Goal: Transaction & Acquisition: Purchase product/service

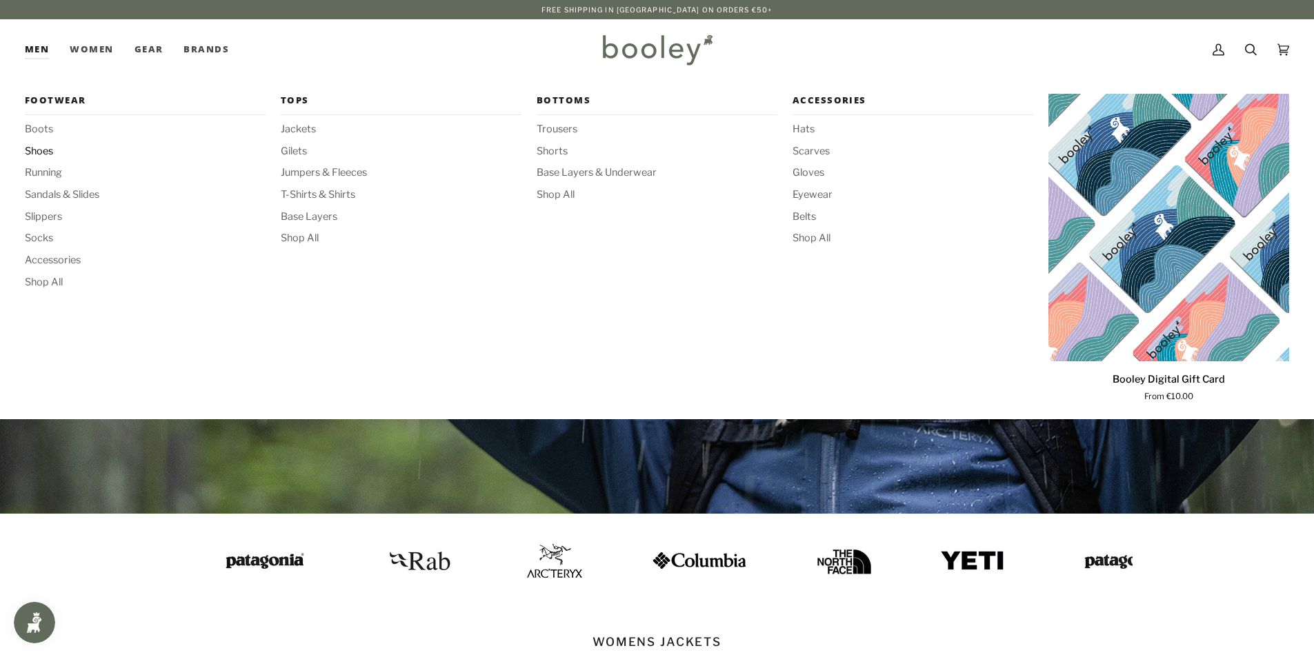
click at [49, 152] on span "Shoes" at bounding box center [145, 151] width 241 height 15
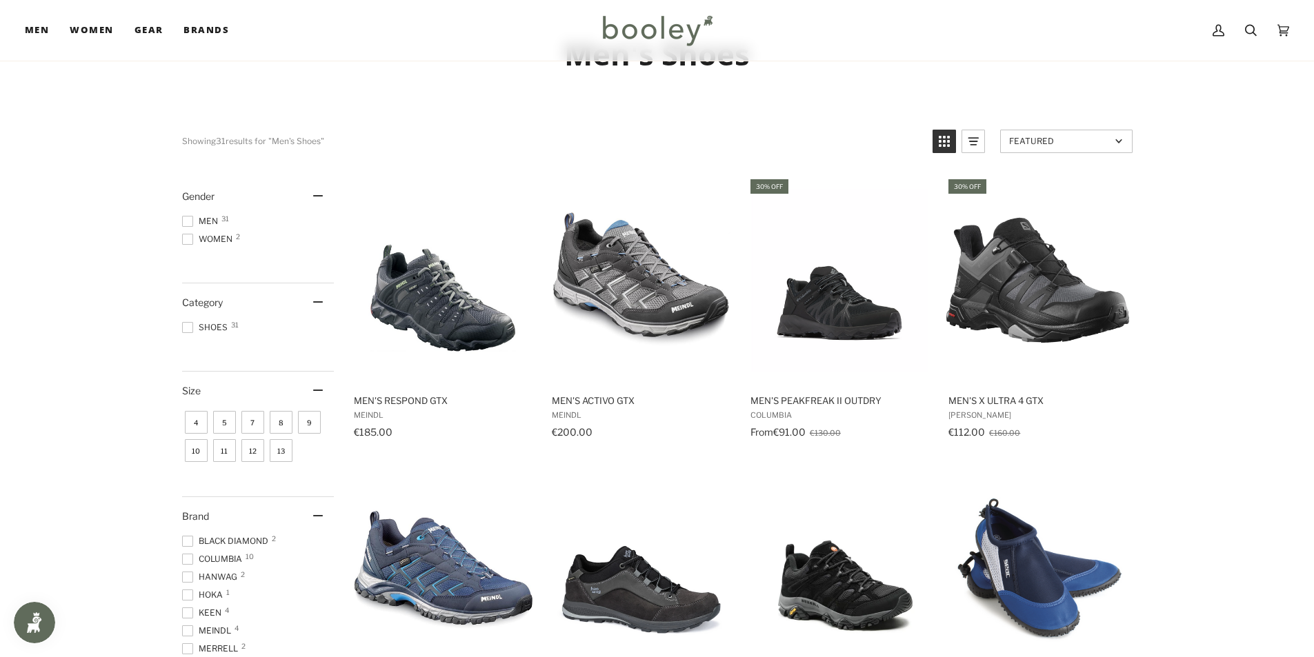
scroll to position [69, 0]
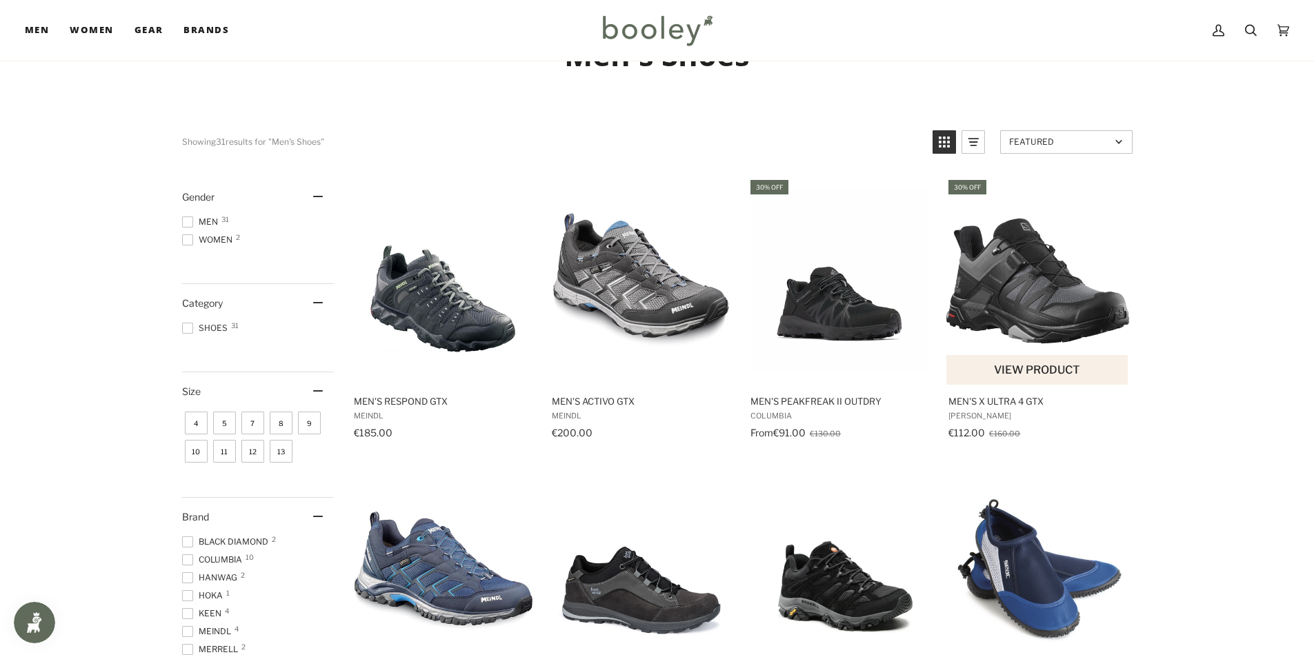
click at [1071, 307] on img "Men's X Ultra 4 GTX" at bounding box center [1037, 281] width 183 height 183
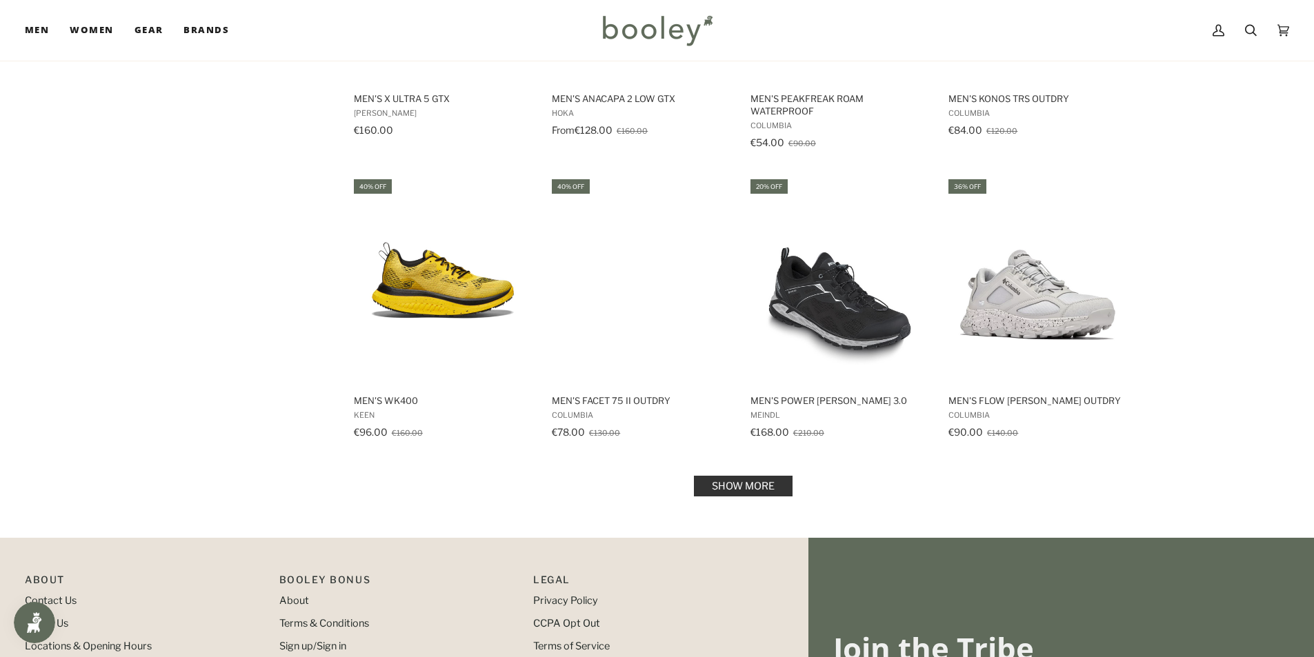
scroll to position [1310, 0]
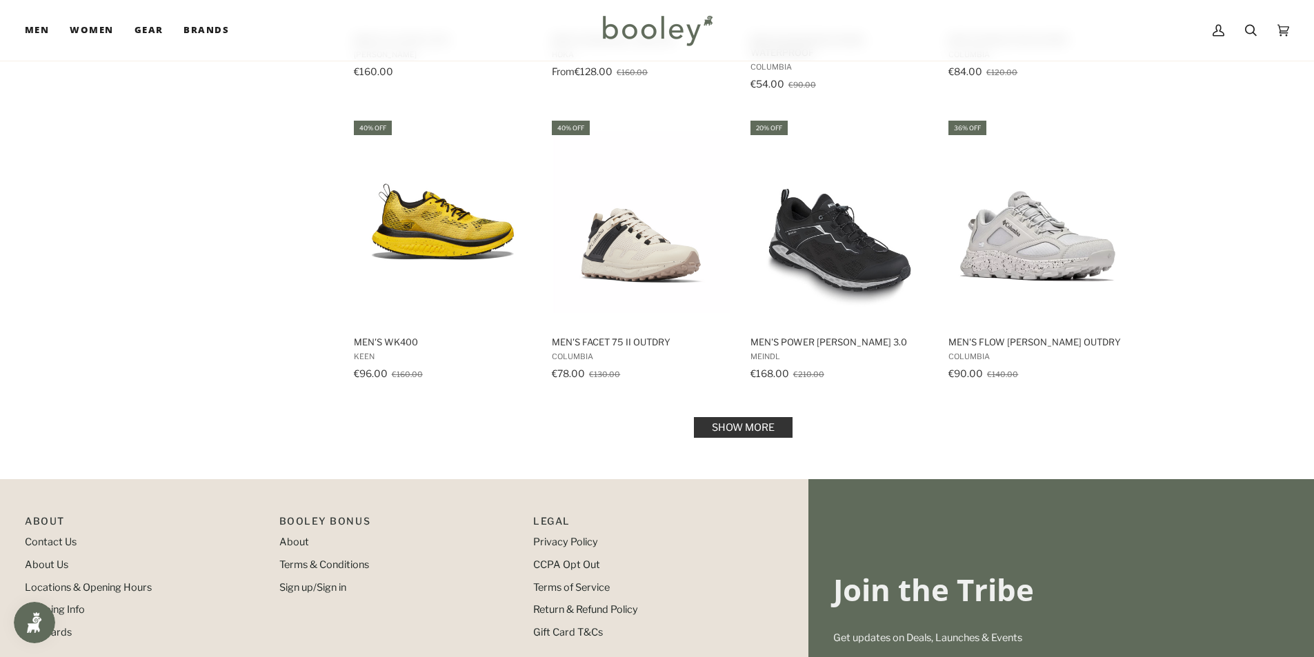
click at [765, 428] on link "Show more" at bounding box center [743, 427] width 99 height 21
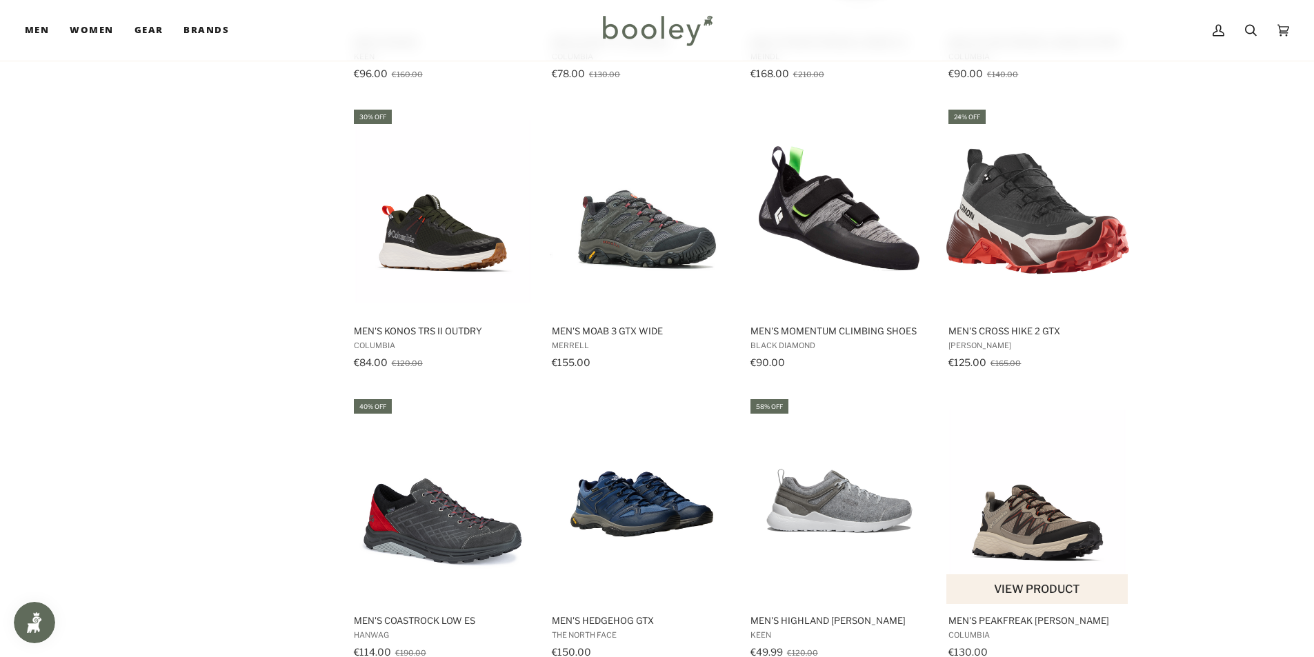
scroll to position [1586, 0]
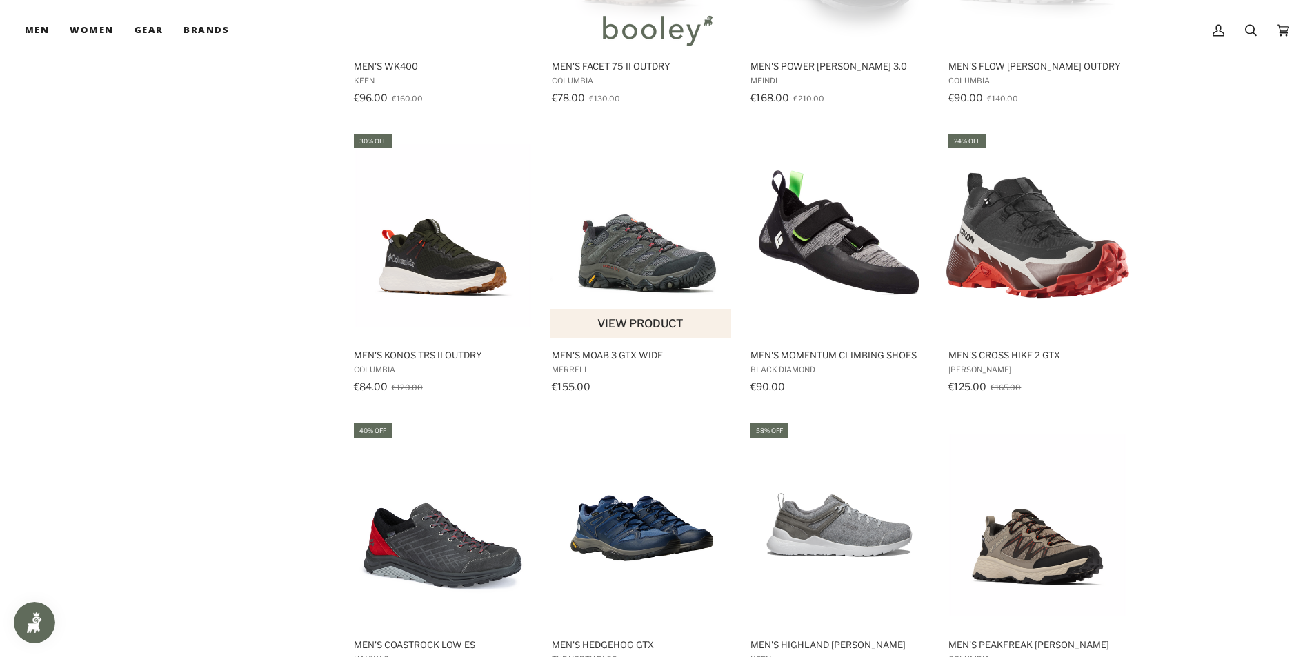
click at [690, 276] on img "Men's Moab 3 GTX Wide" at bounding box center [641, 235] width 183 height 183
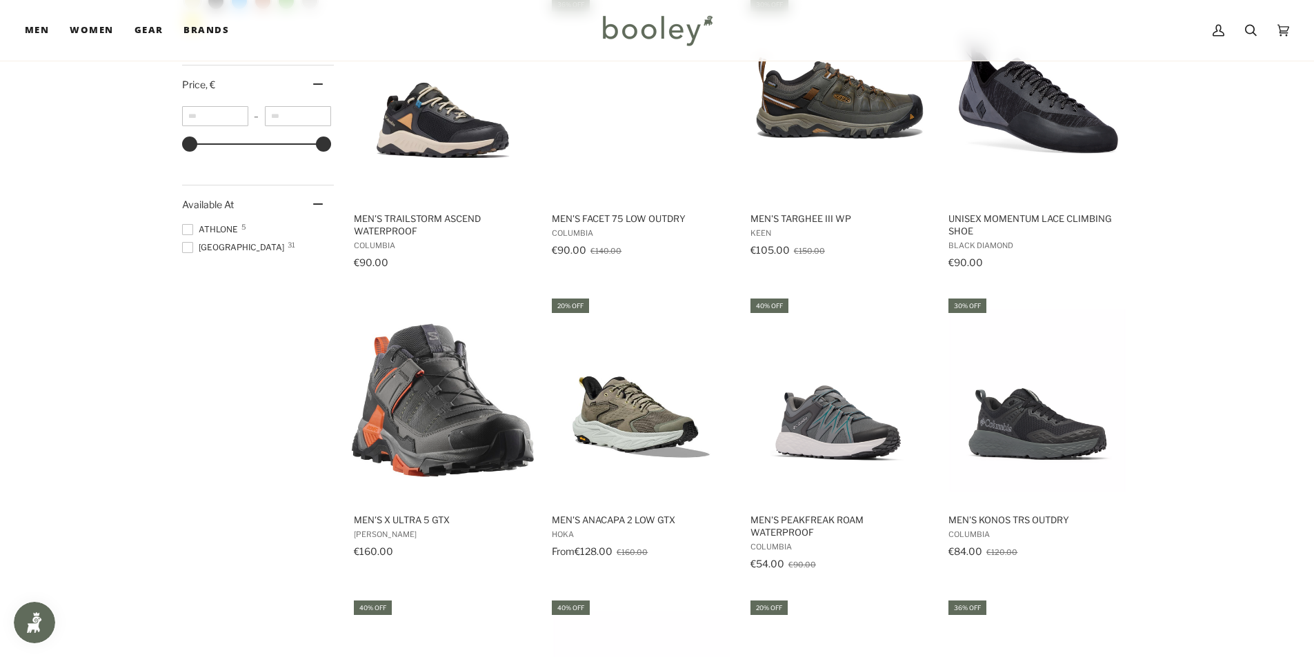
scroll to position [759, 0]
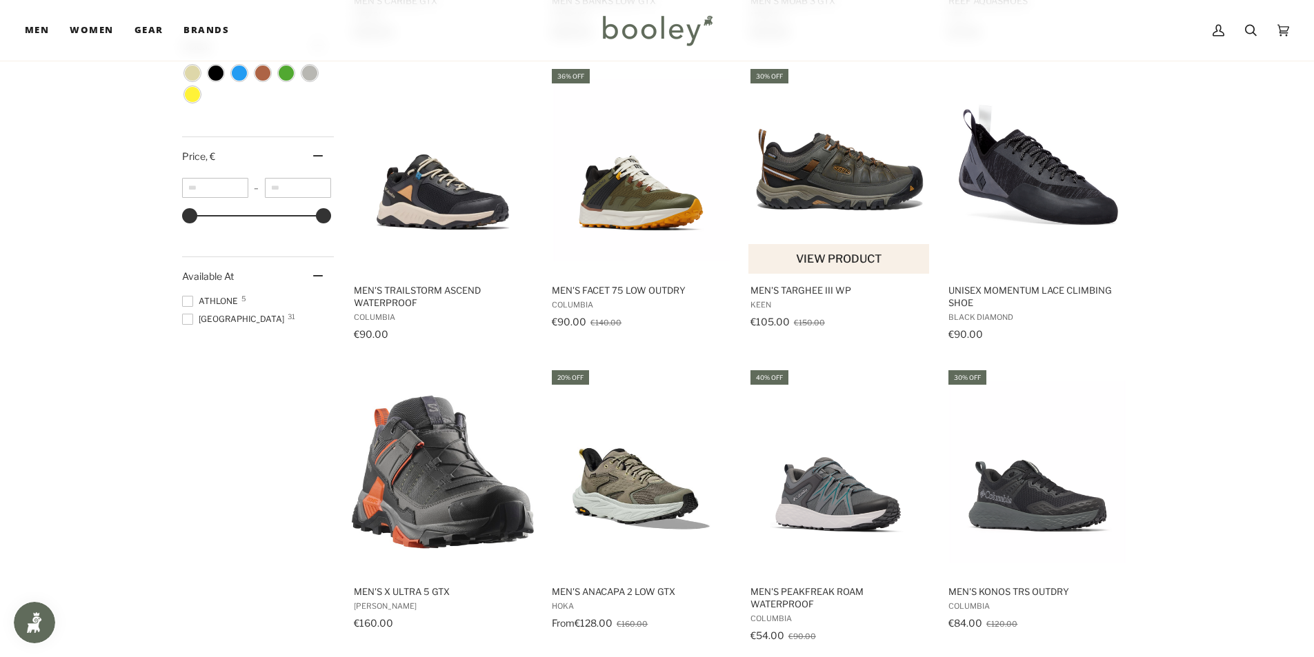
click at [855, 190] on img "Men's Targhee III WP" at bounding box center [839, 170] width 183 height 183
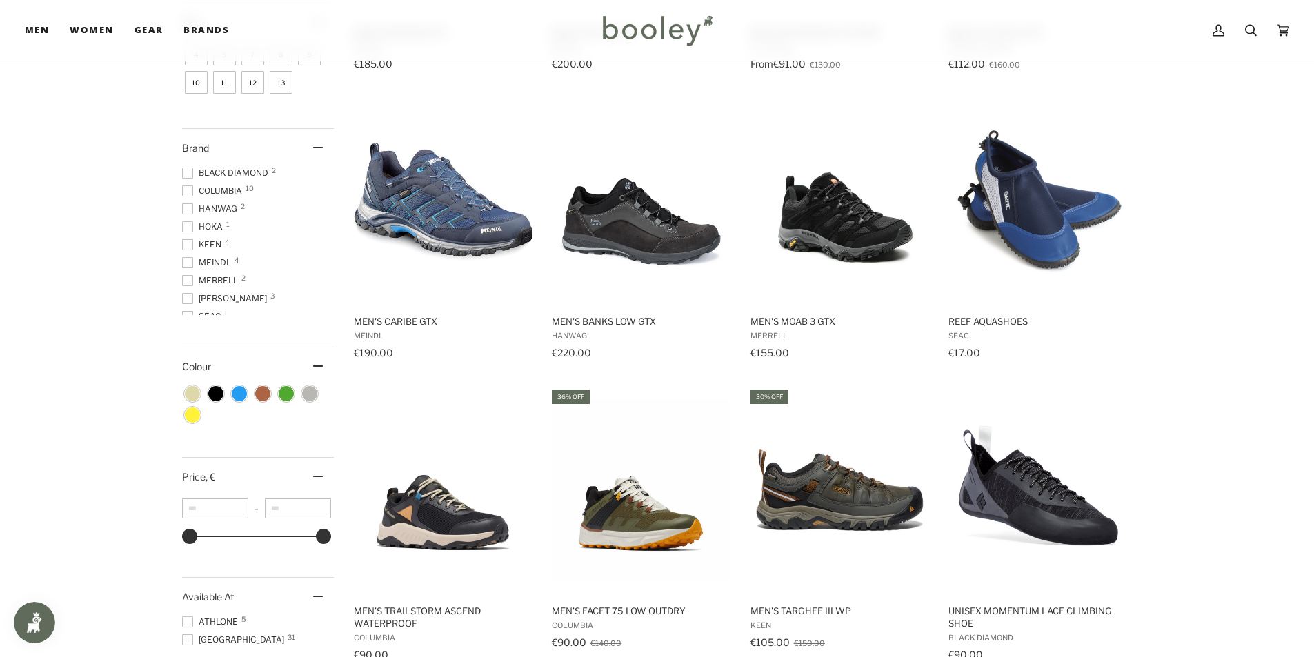
scroll to position [414, 0]
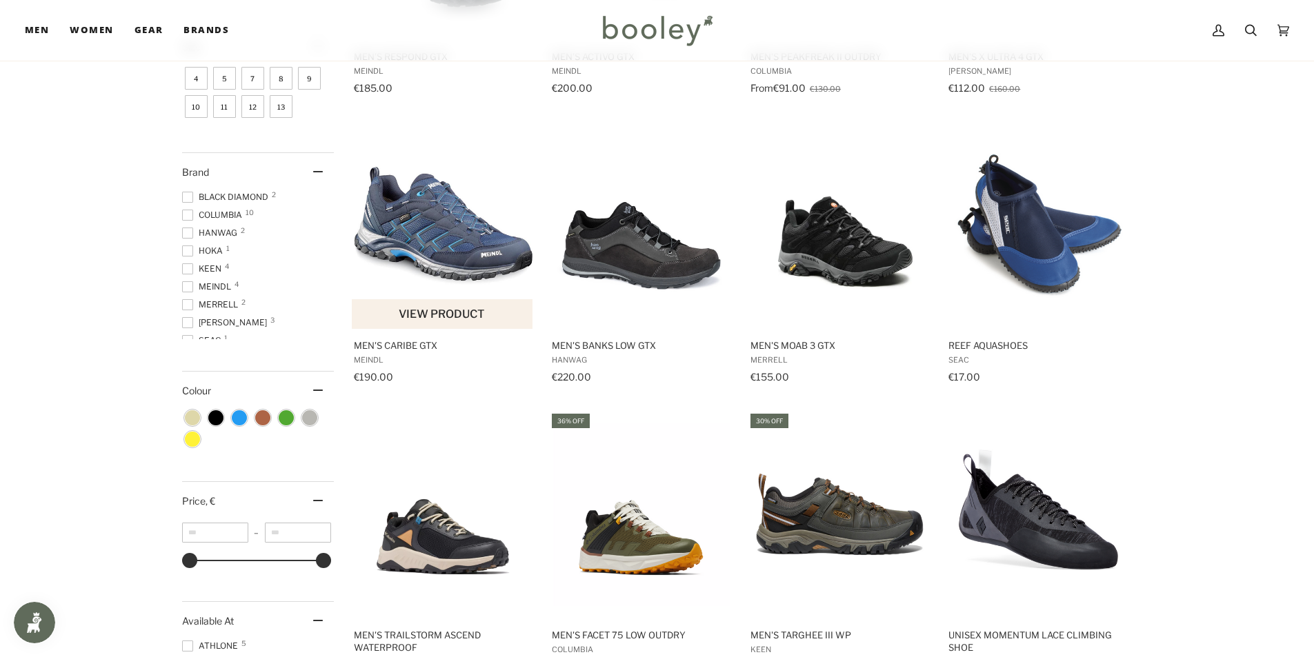
click at [464, 234] on img "Men's Caribe GTX" at bounding box center [443, 225] width 183 height 183
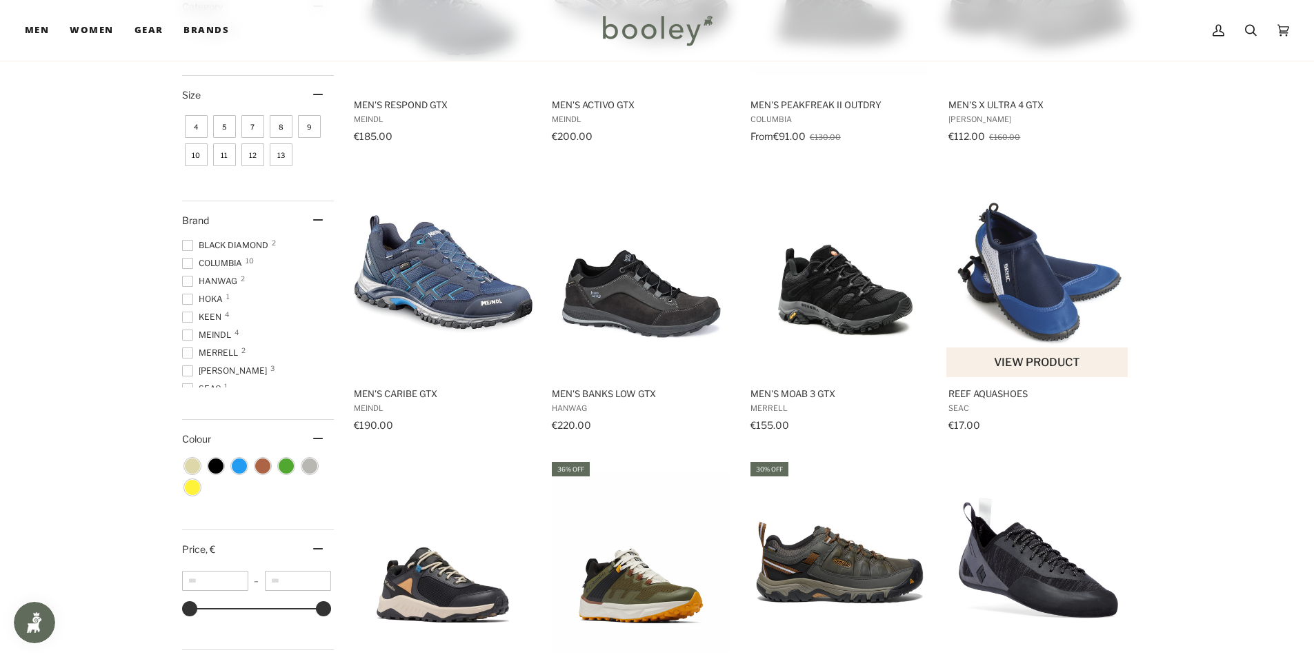
scroll to position [0, 0]
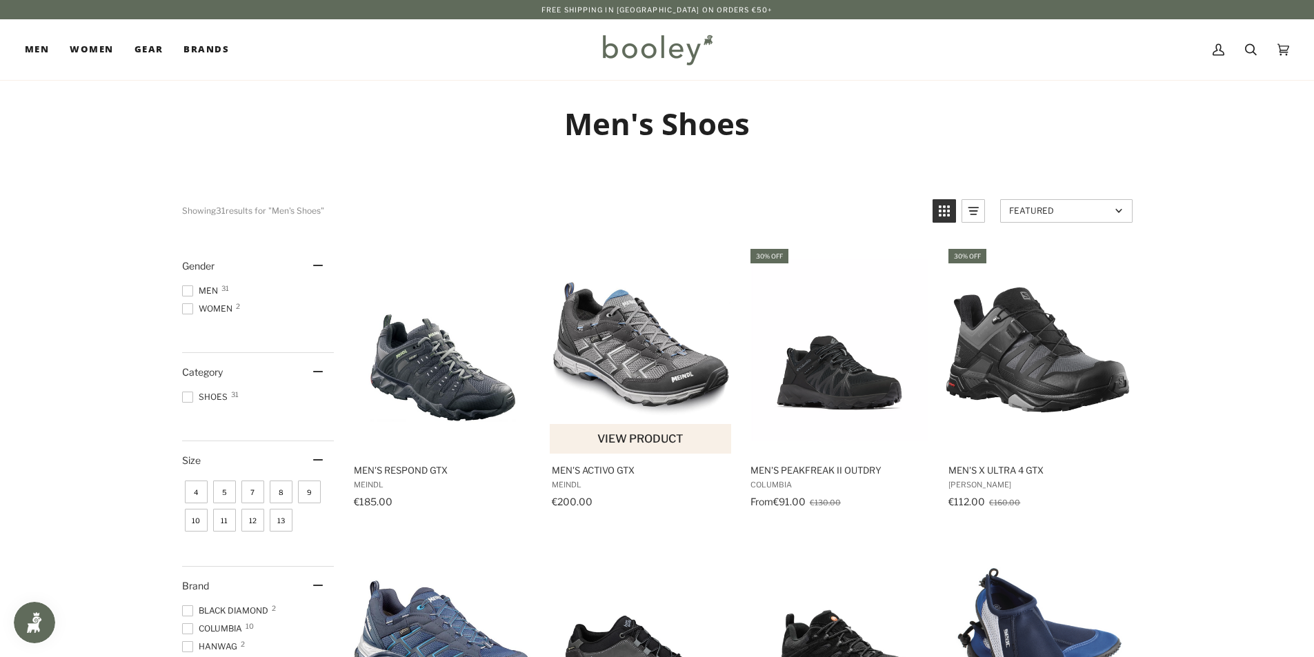
click at [663, 385] on img "Men's Activo GTX" at bounding box center [641, 350] width 183 height 183
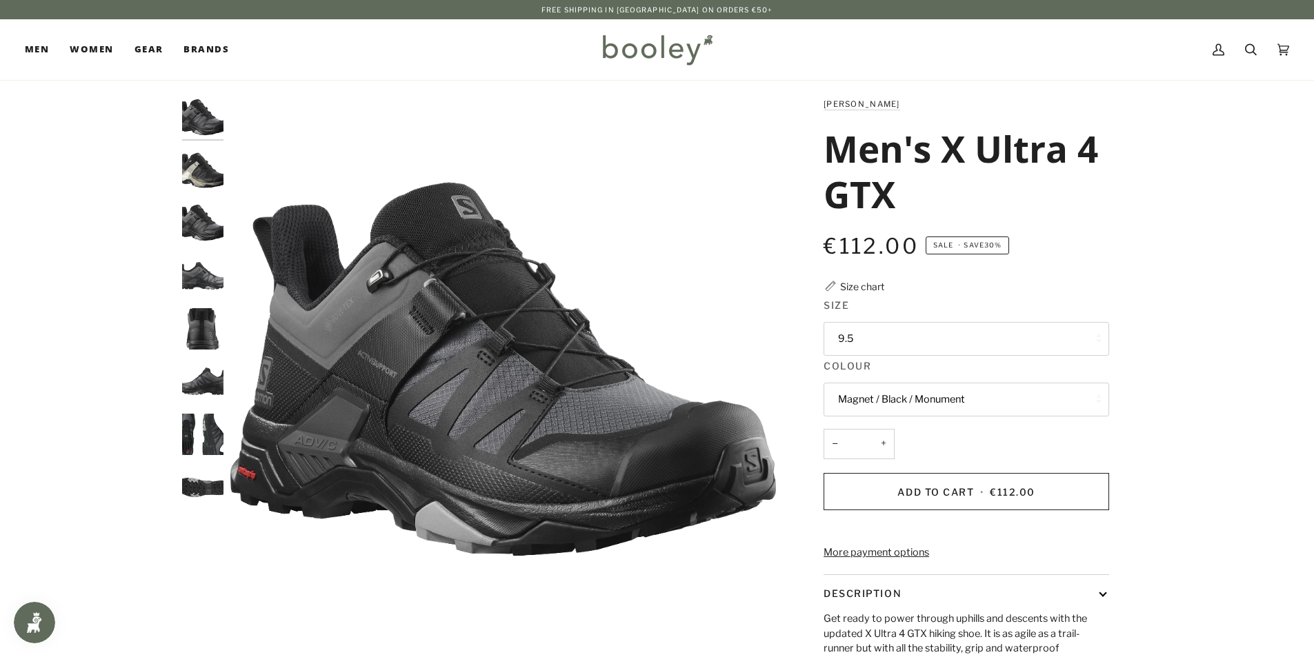
click at [1001, 332] on button "9.5" at bounding box center [965, 339] width 285 height 34
click at [1294, 240] on div "Zoom Zoom" at bounding box center [657, 477] width 1314 height 760
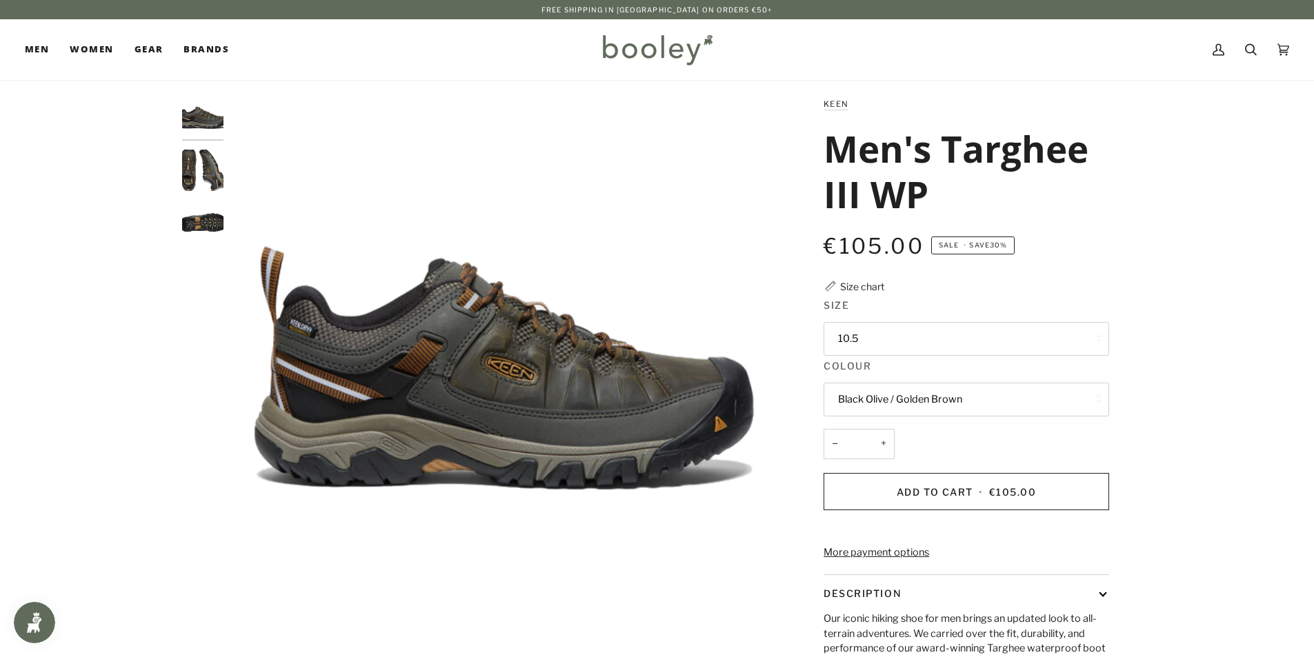
click at [1025, 333] on button "10.5" at bounding box center [965, 339] width 285 height 34
click at [1301, 309] on div "Zoom Zoom Zoom" at bounding box center [657, 460] width 1314 height 726
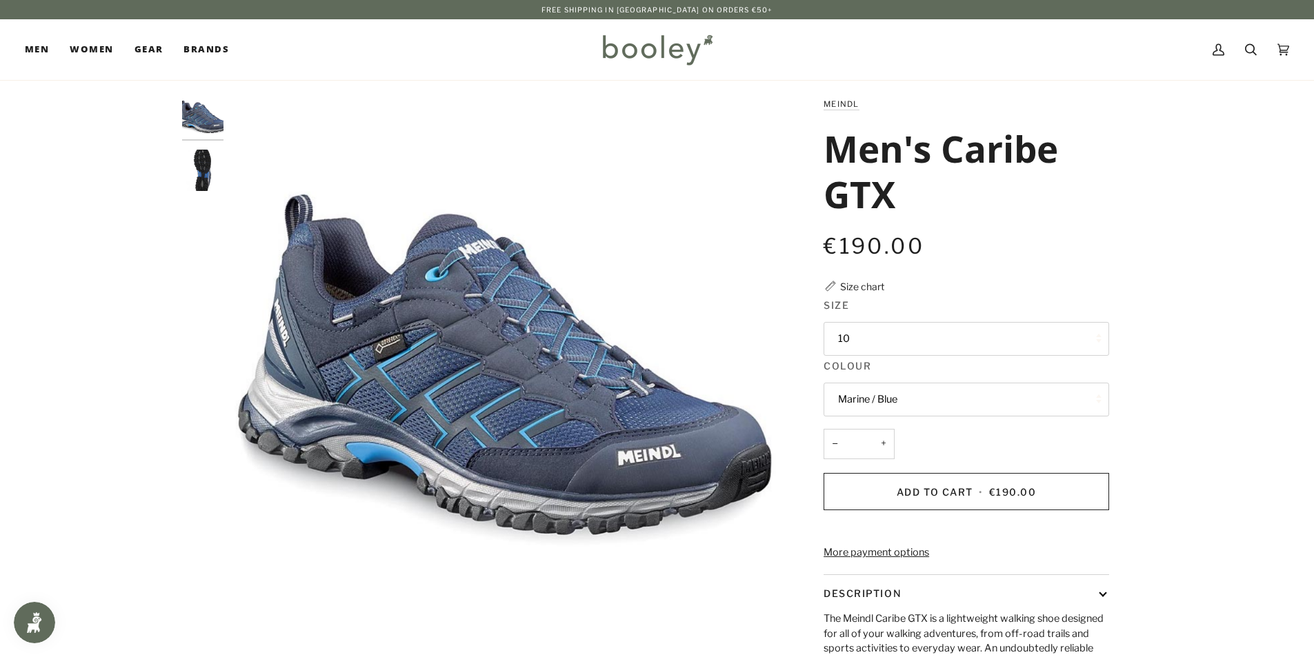
click at [1024, 341] on button "10" at bounding box center [965, 339] width 285 height 34
click at [1255, 354] on div "Zoom Zoom Previous" at bounding box center [657, 460] width 1314 height 726
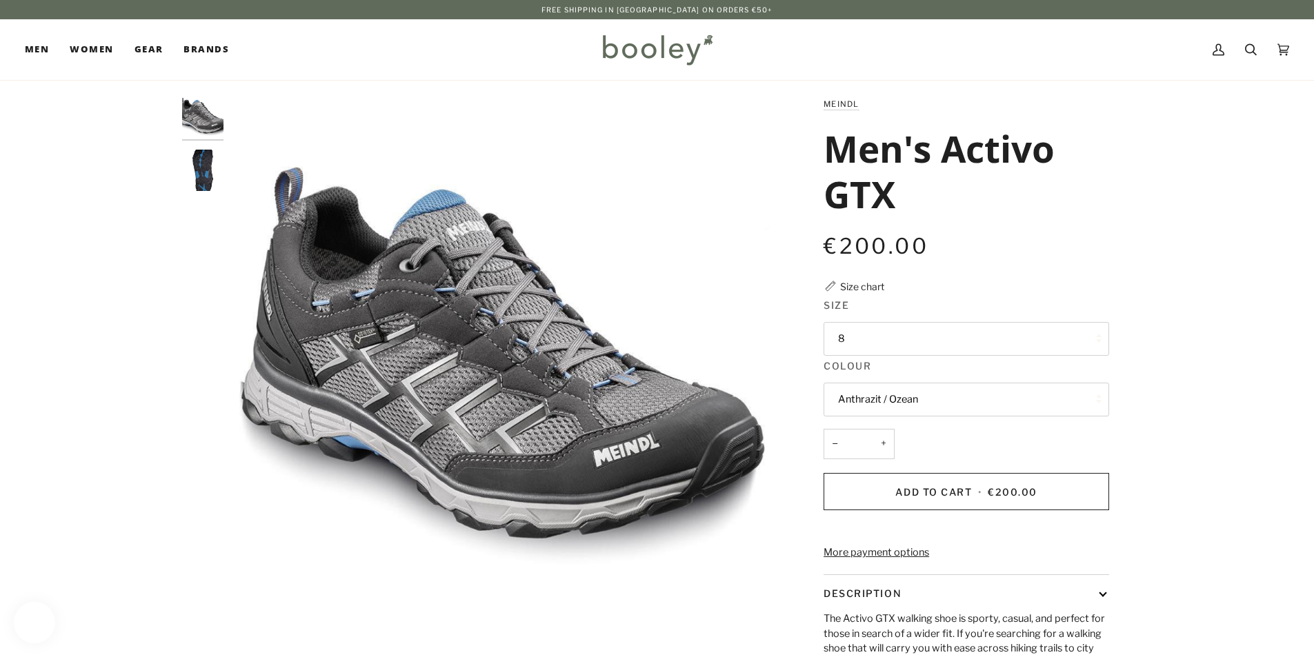
click at [1063, 343] on button "8" at bounding box center [965, 339] width 285 height 34
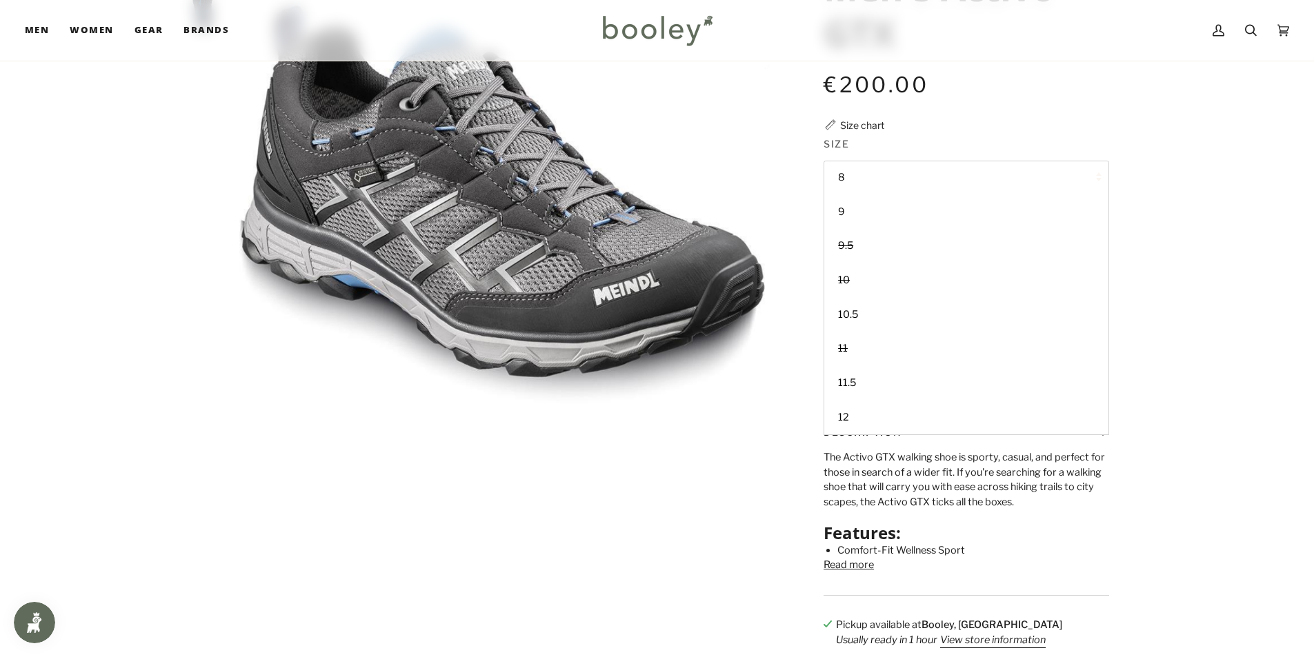
scroll to position [276, 0]
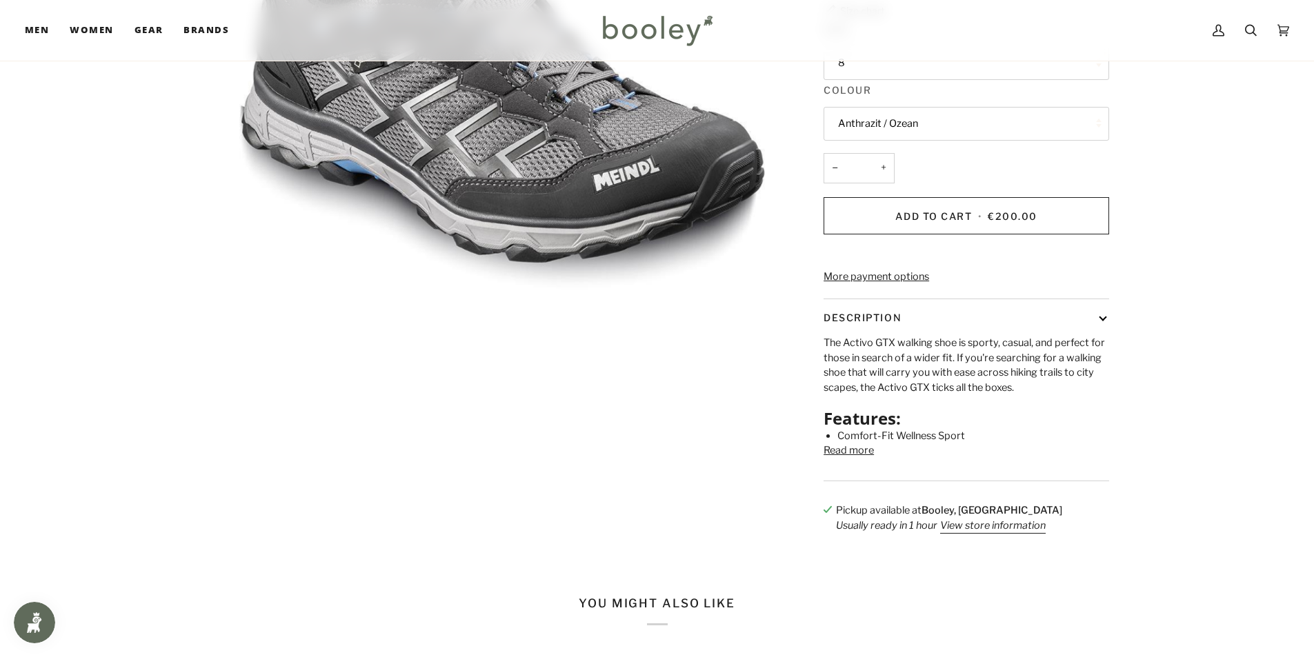
click at [852, 459] on button "Read more" at bounding box center [848, 450] width 50 height 15
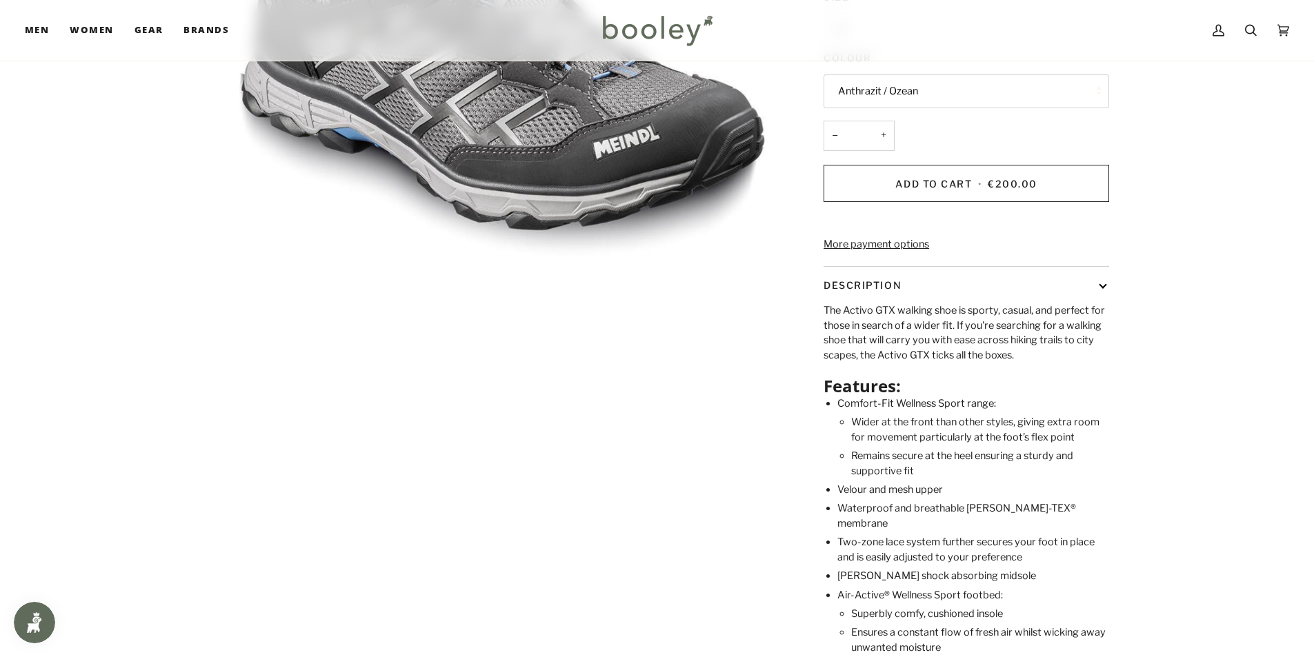
scroll to position [0, 0]
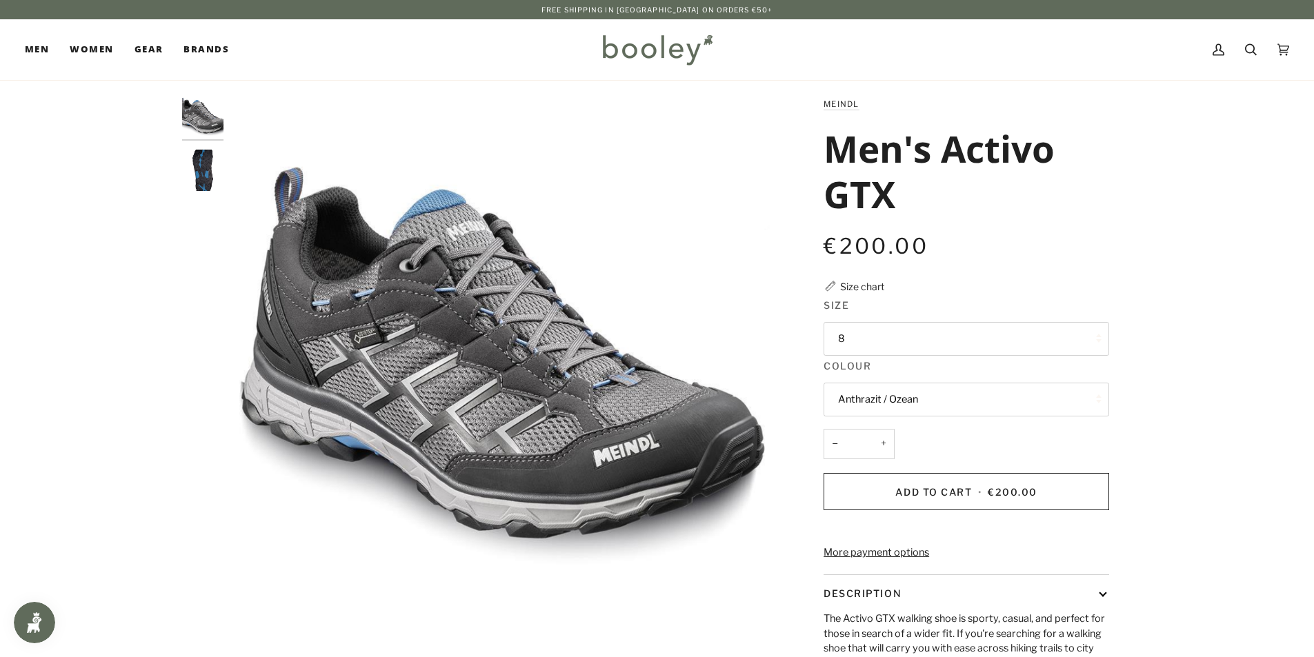
click at [206, 172] on img "Men's Activo GTX Sole - Booley Galway" at bounding box center [202, 170] width 41 height 41
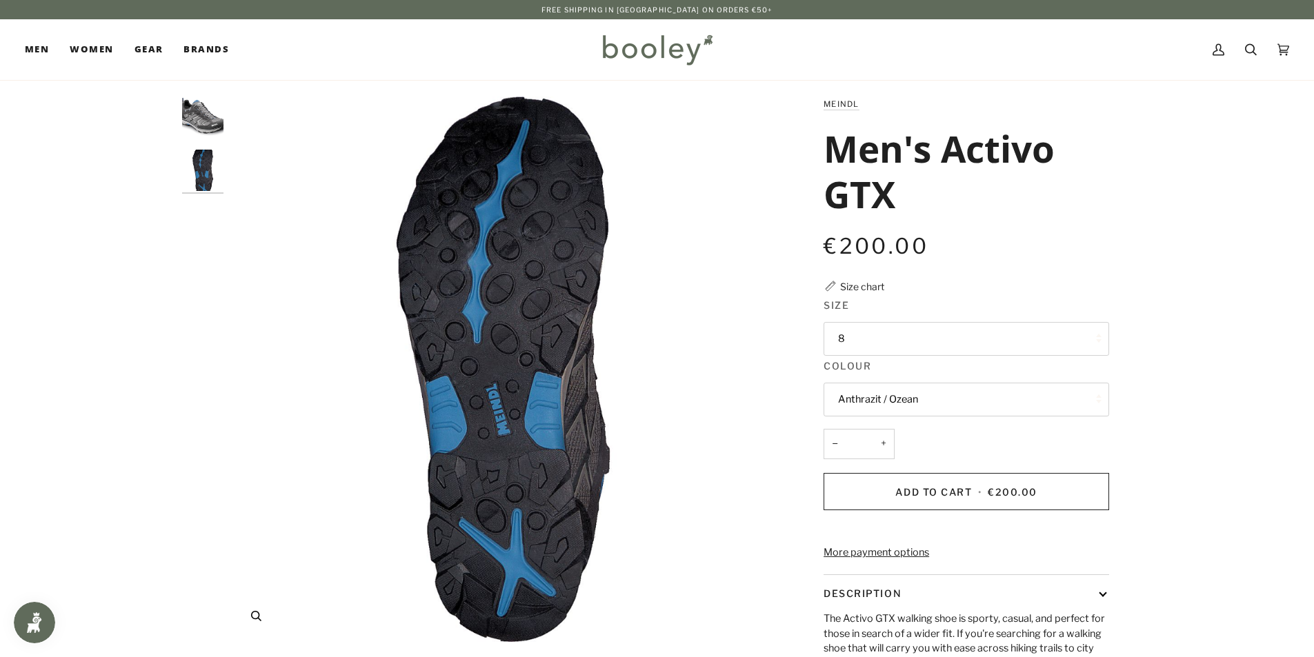
click at [550, 287] on img "Men's Activo GTX Sole - Booley Galway" at bounding box center [502, 369] width 545 height 545
